Goal: Task Accomplishment & Management: Manage account settings

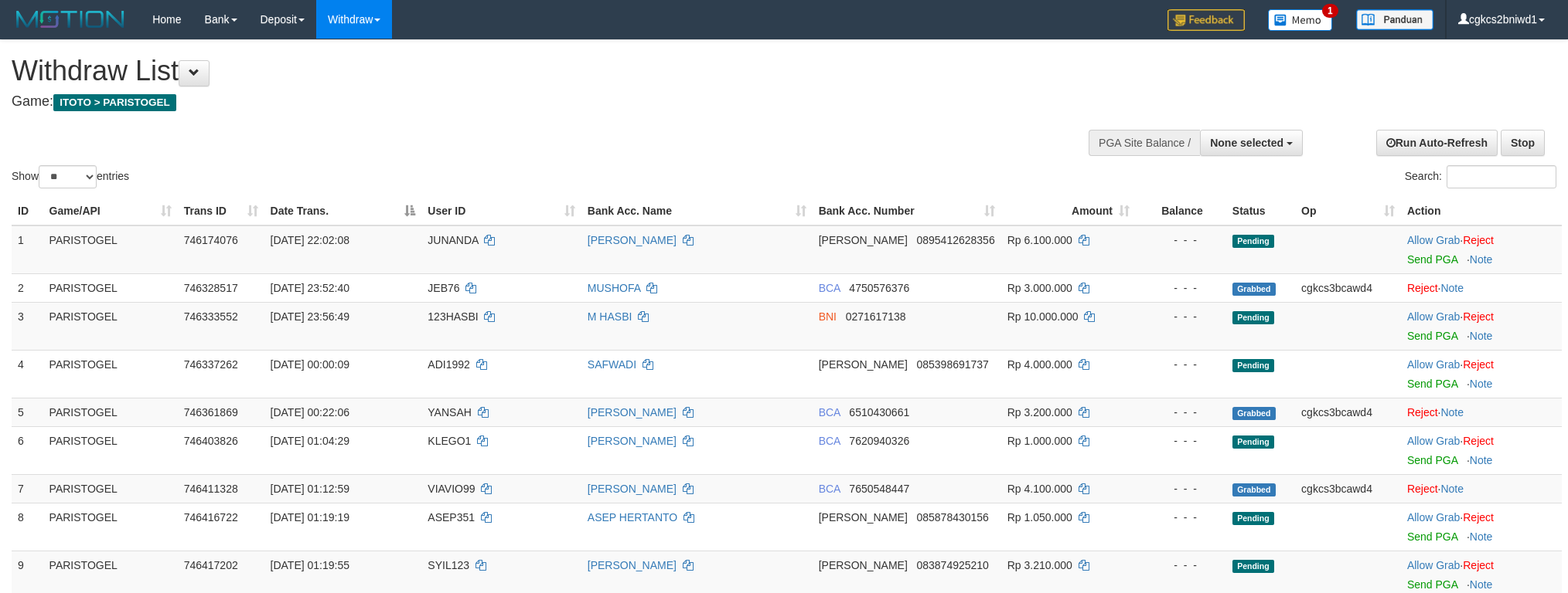
select select
select select "**"
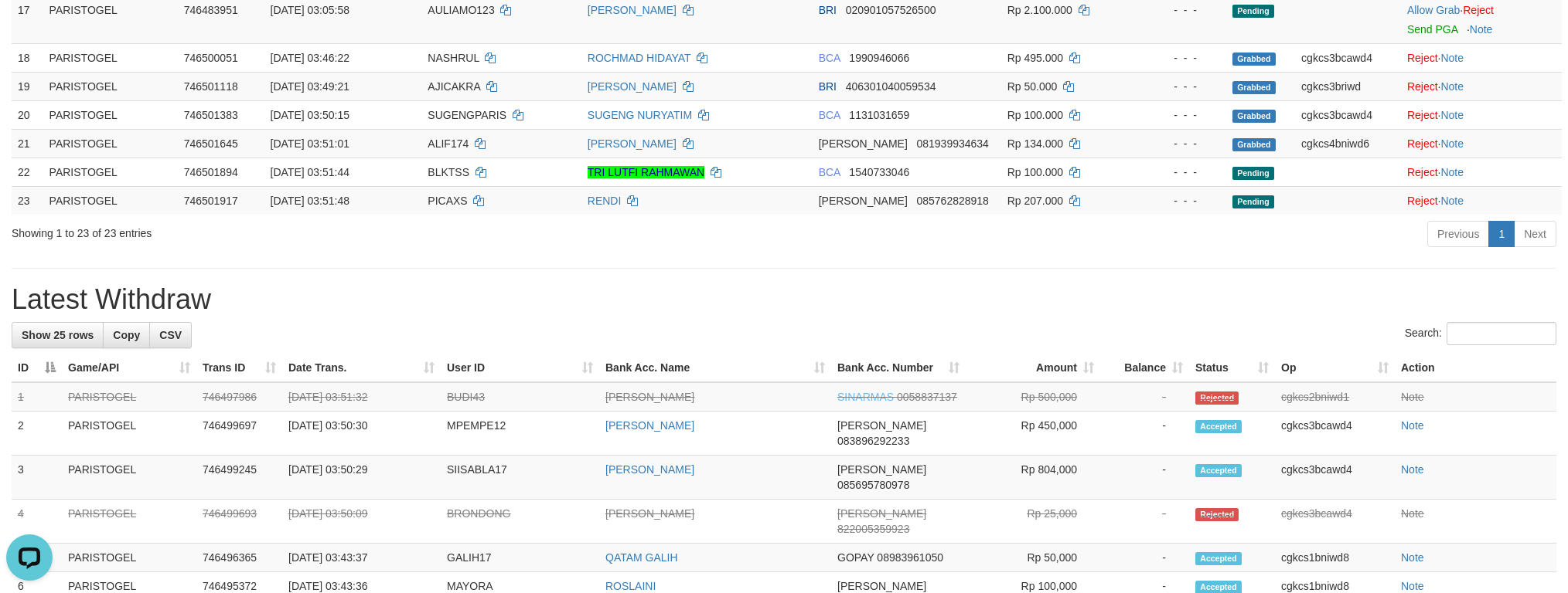
click at [834, 269] on div "**********" at bounding box center [784, 266] width 1568 height 2330
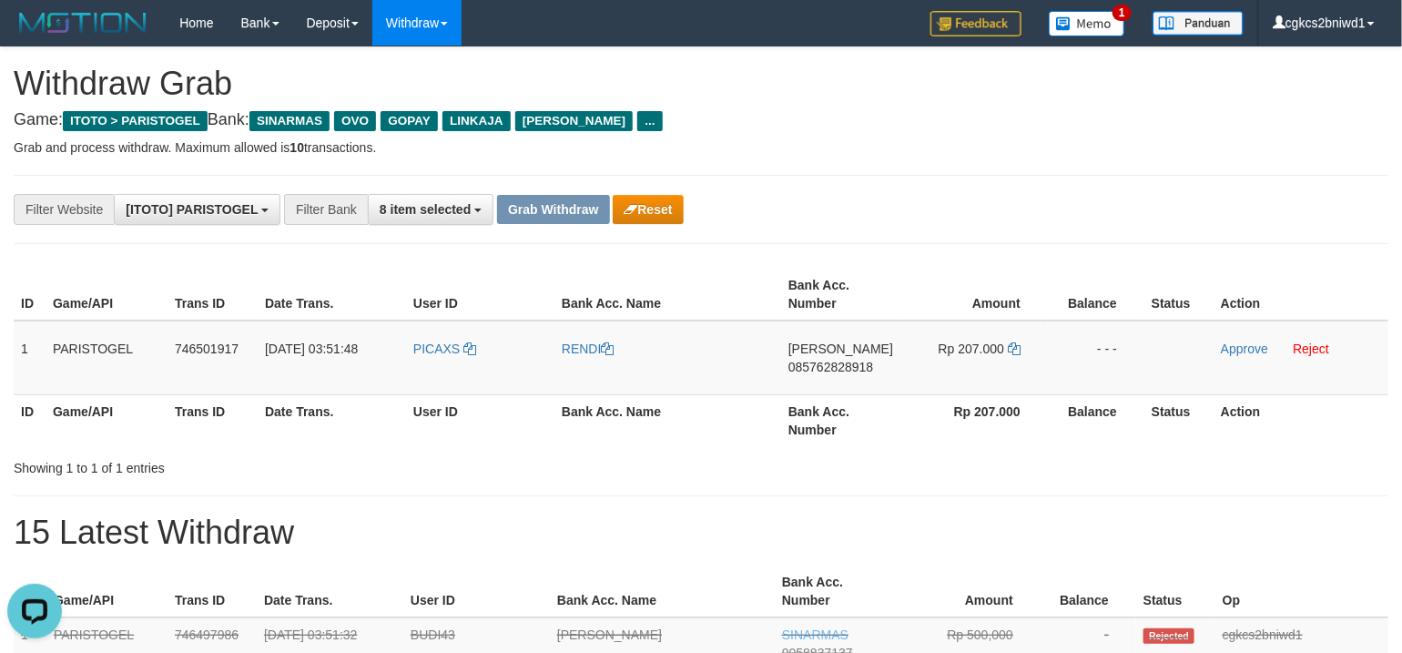
drag, startPoint x: 957, startPoint y: 424, endPoint x: 375, endPoint y: 405, distance: 582.2
click at [943, 424] on th "Rp 207.000" at bounding box center [975, 420] width 145 height 52
click at [432, 375] on td "PICAXS" at bounding box center [480, 358] width 148 height 75
copy link "PICAXS"
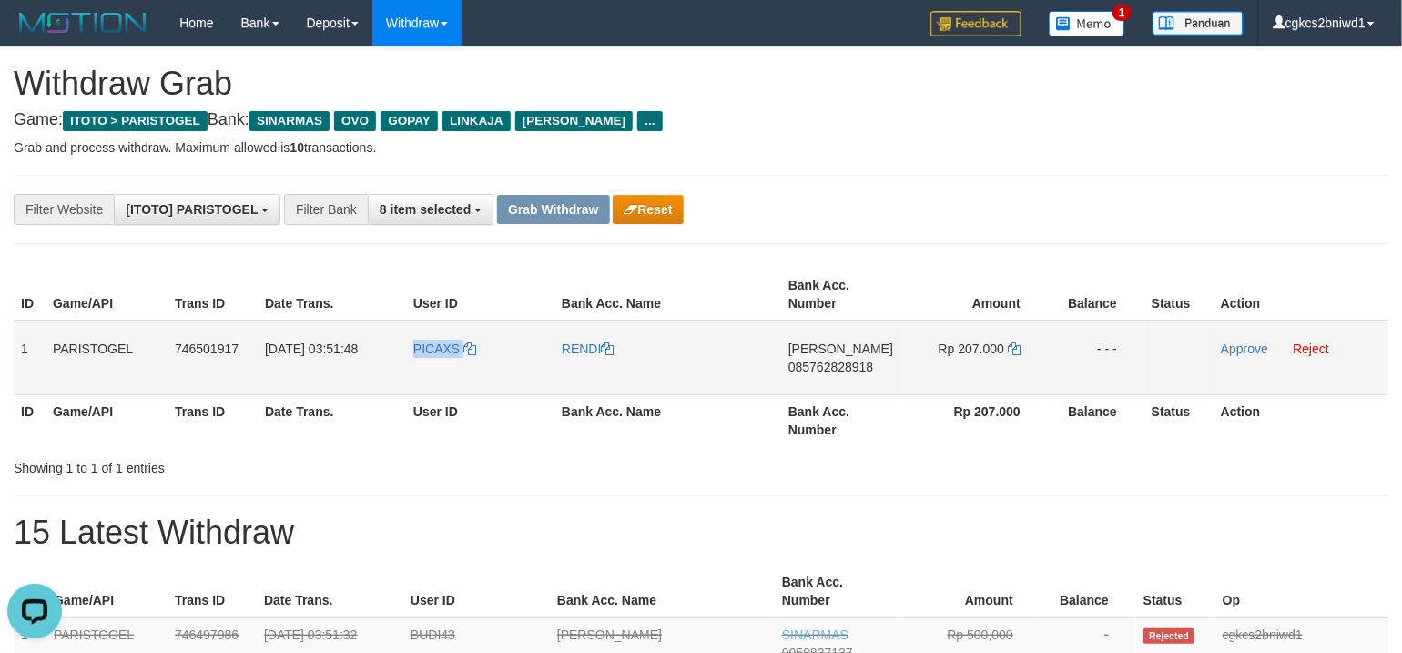
click at [437, 370] on td "PICAXS" at bounding box center [480, 358] width 148 height 75
click at [585, 369] on td "RENDI" at bounding box center [668, 358] width 227 height 75
copy link "RENDI"
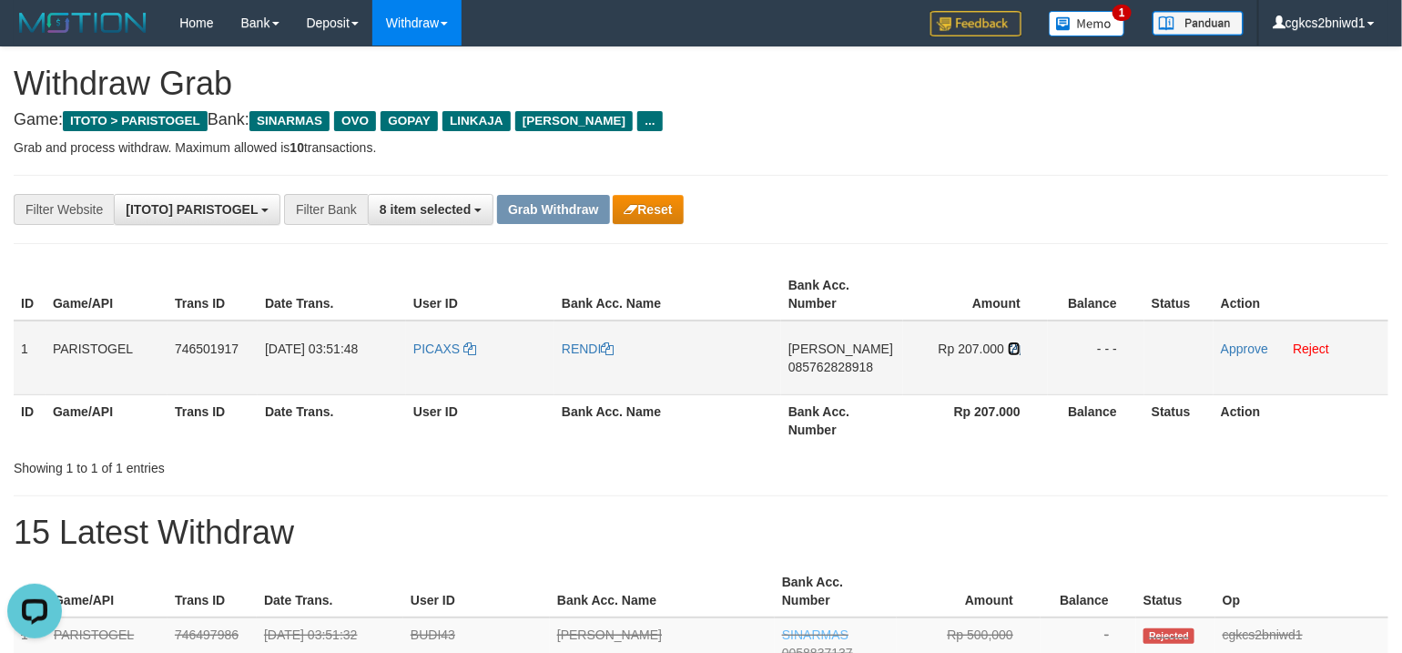
click at [1014, 347] on icon at bounding box center [1014, 348] width 13 height 13
copy link "RENDI"
click at [830, 366] on span "085762828918" at bounding box center [831, 367] width 85 height 15
click at [1016, 350] on icon at bounding box center [1014, 348] width 13 height 13
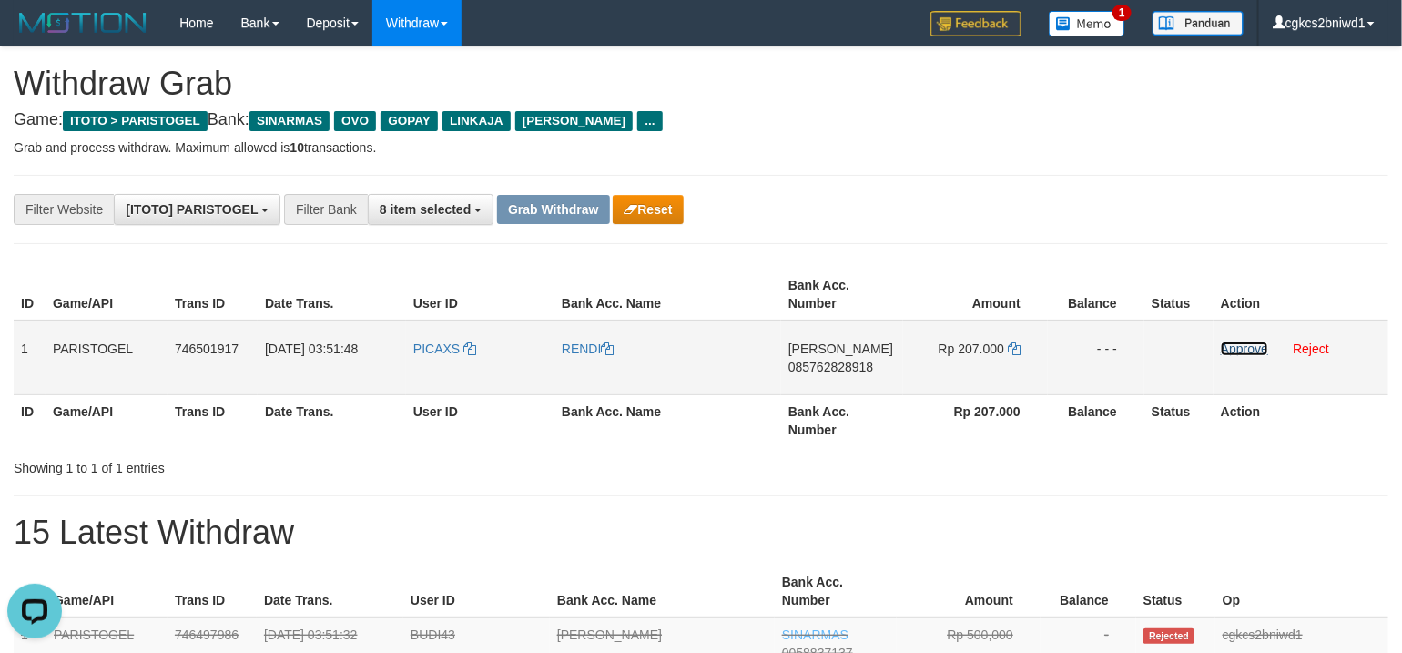
click at [1249, 350] on link "Approve" at bounding box center [1244, 348] width 47 height 15
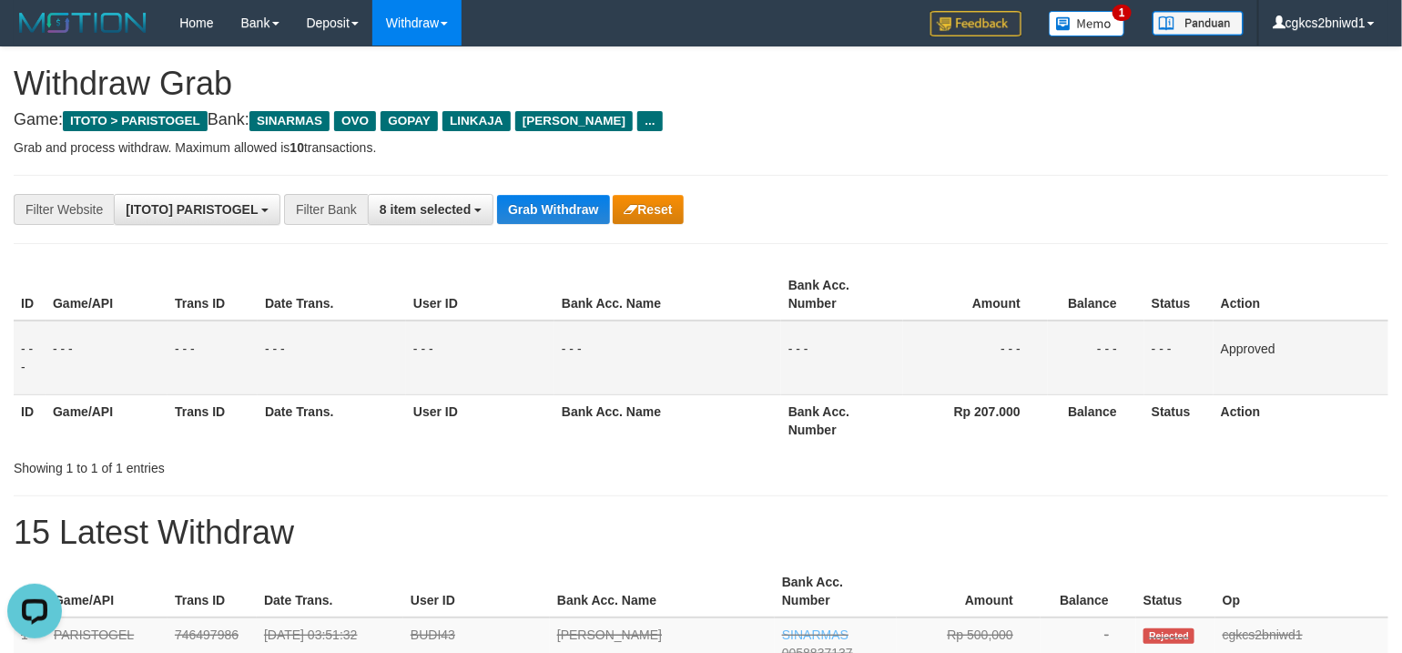
drag, startPoint x: 842, startPoint y: 263, endPoint x: 773, endPoint y: 243, distance: 72.0
click at [842, 263] on div at bounding box center [1051, 262] width 701 height 1
click at [571, 202] on button "Grab Withdraw" at bounding box center [553, 209] width 112 height 29
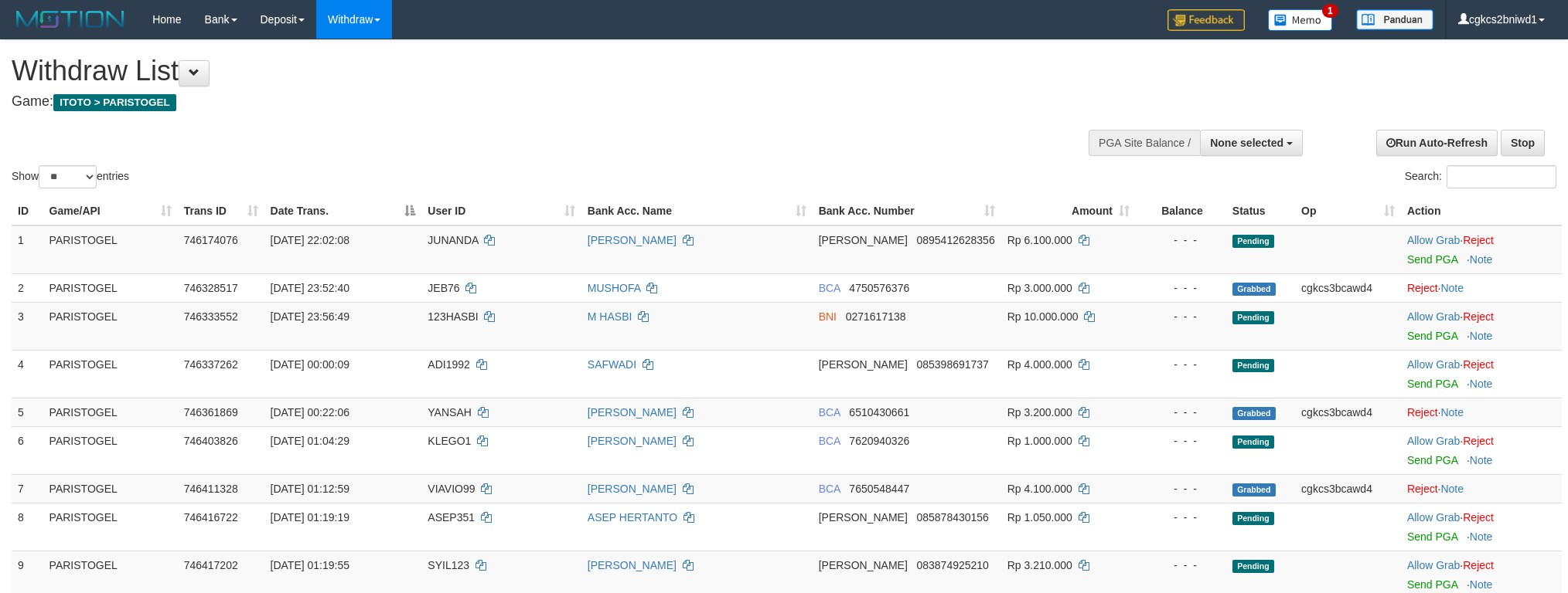
select select
select select "**"
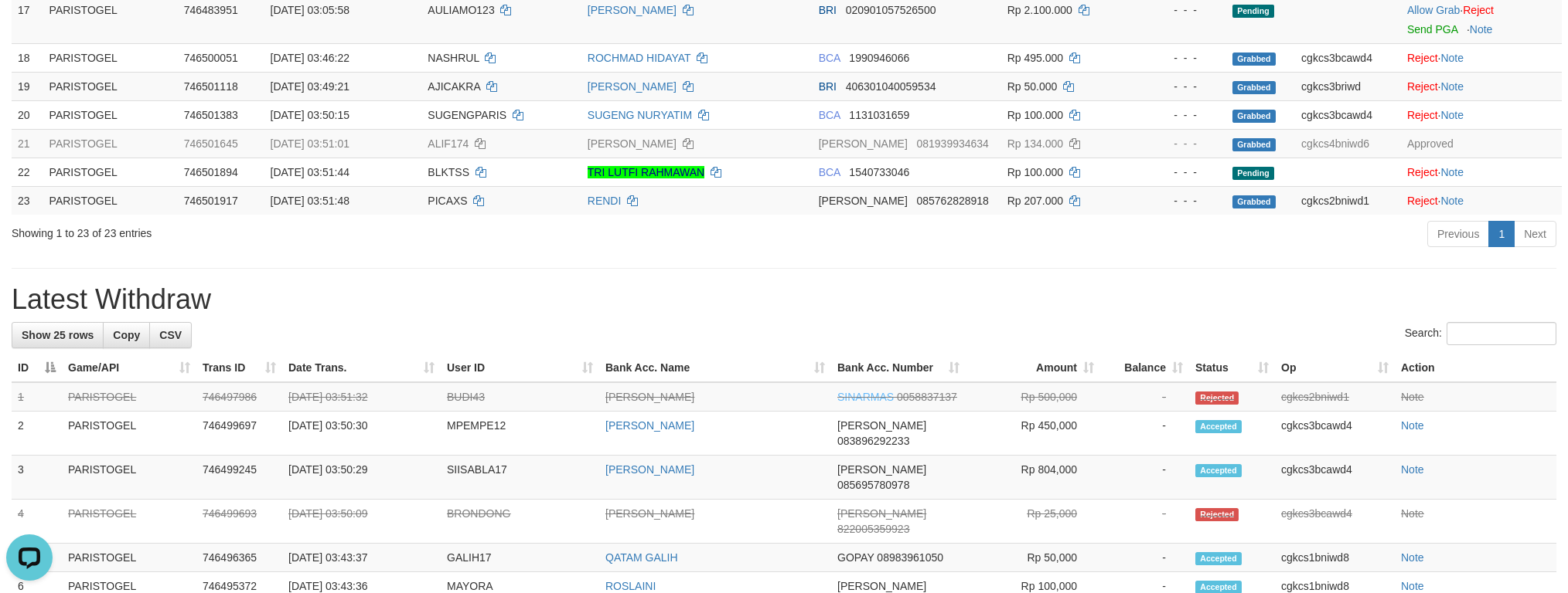
click at [803, 333] on div "Search:" at bounding box center [784, 336] width 1544 height 27
